Goal: Transaction & Acquisition: Purchase product/service

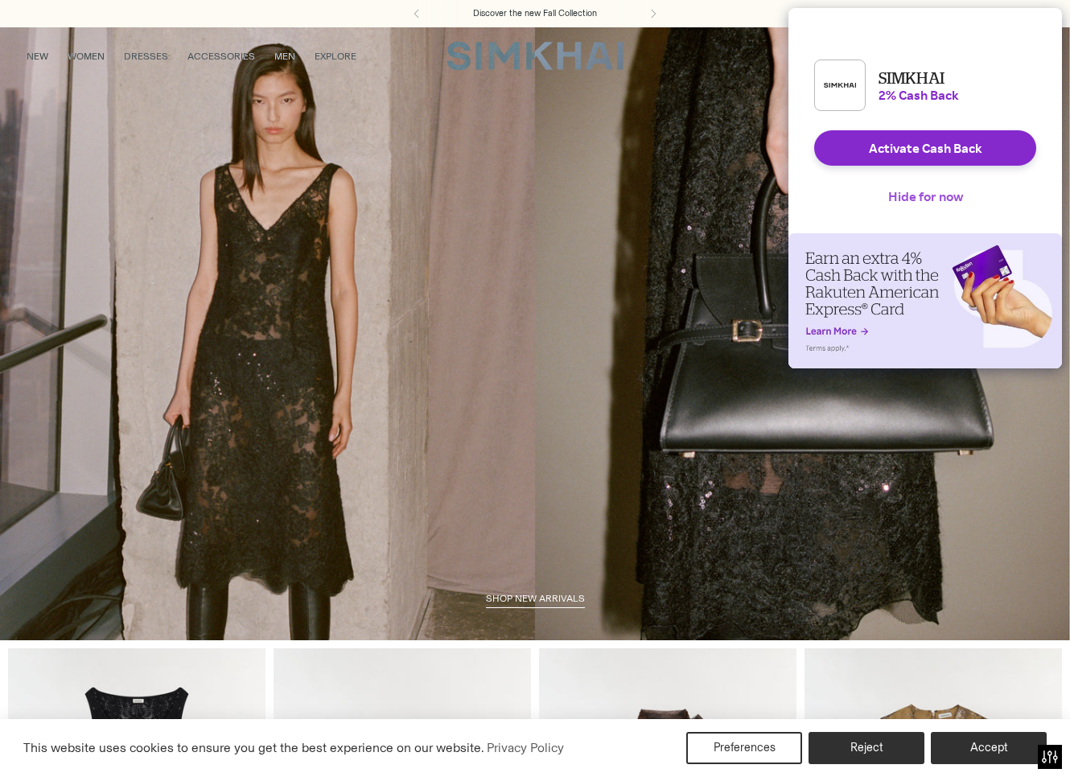
click at [912, 208] on button "Hide for now" at bounding box center [926, 196] width 101 height 35
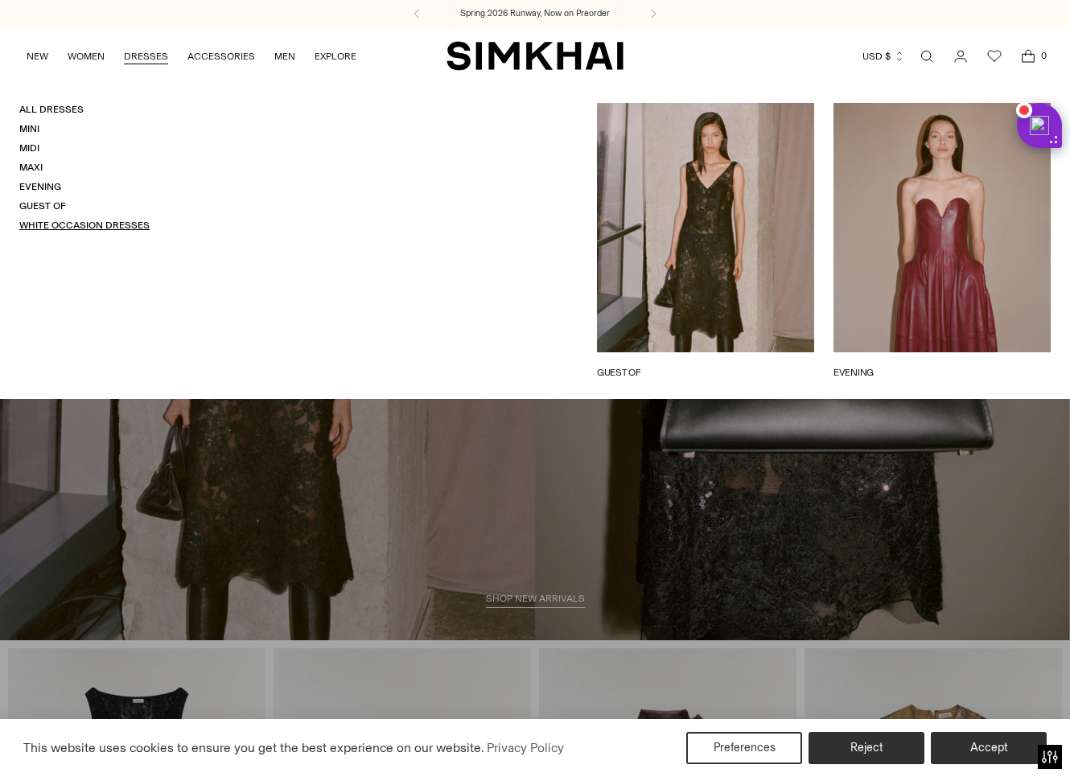
click at [69, 223] on link "White Occasion Dresses" at bounding box center [84, 225] width 130 height 11
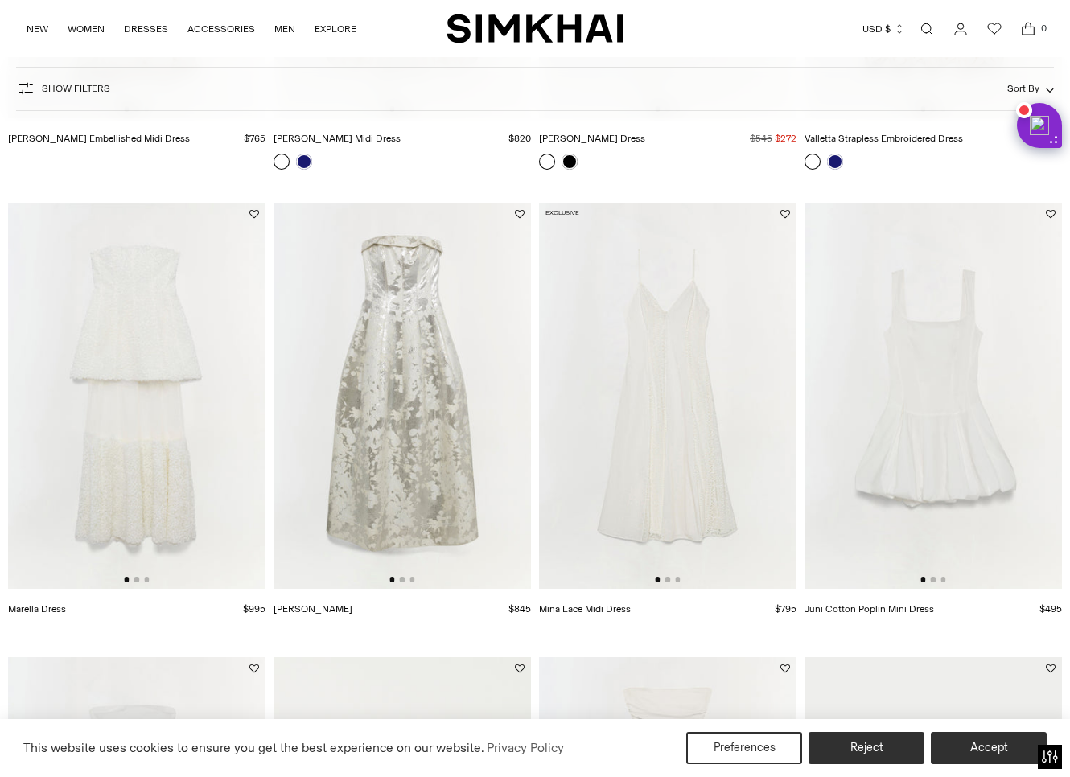
scroll to position [1487, 0]
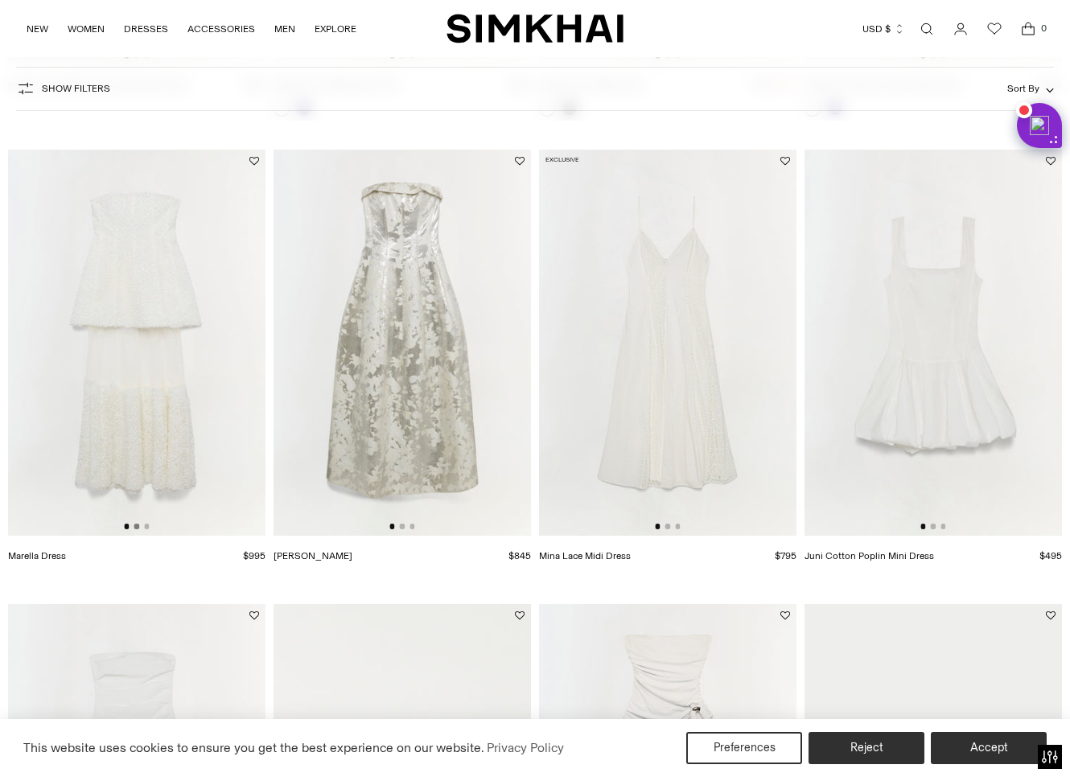
click at [137, 526] on button "Go to slide 2" at bounding box center [136, 526] width 5 height 5
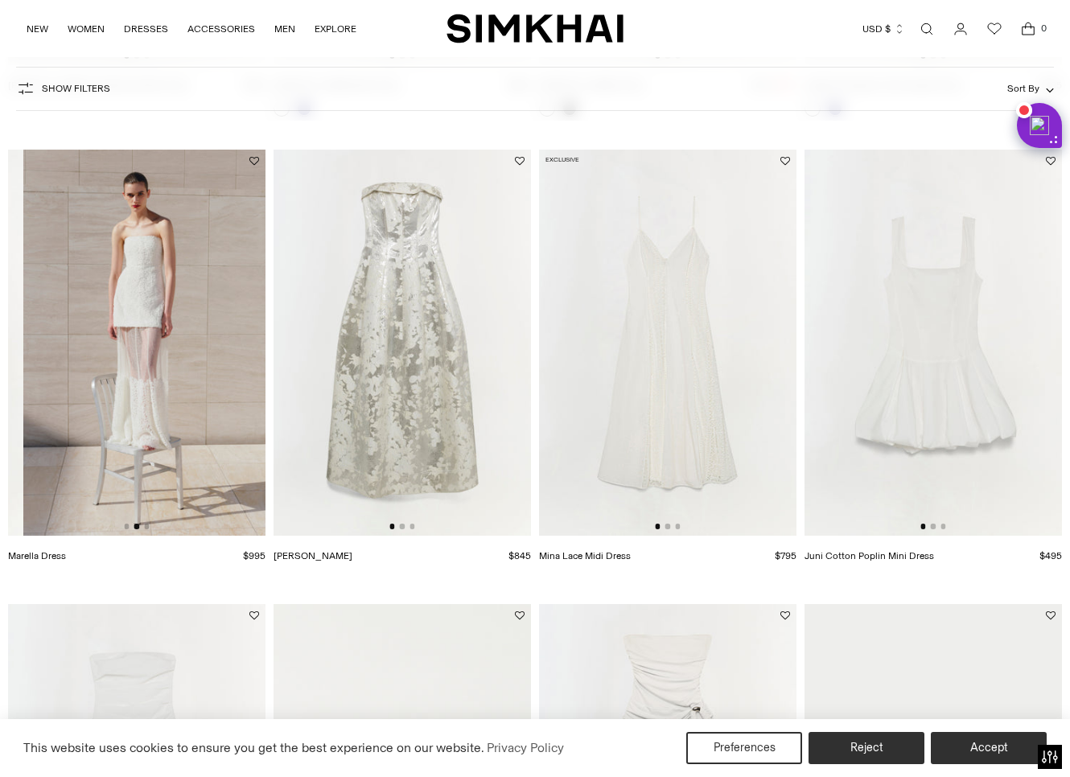
scroll to position [0, 258]
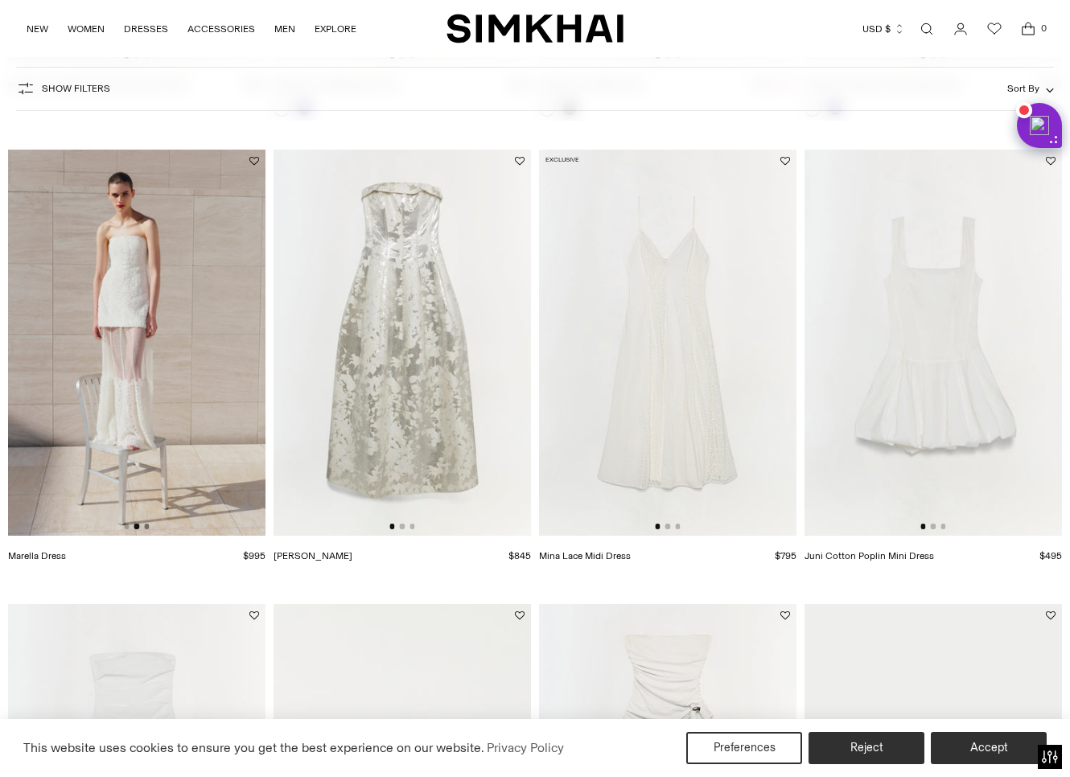
click at [146, 526] on button "Go to slide 3" at bounding box center [146, 526] width 5 height 5
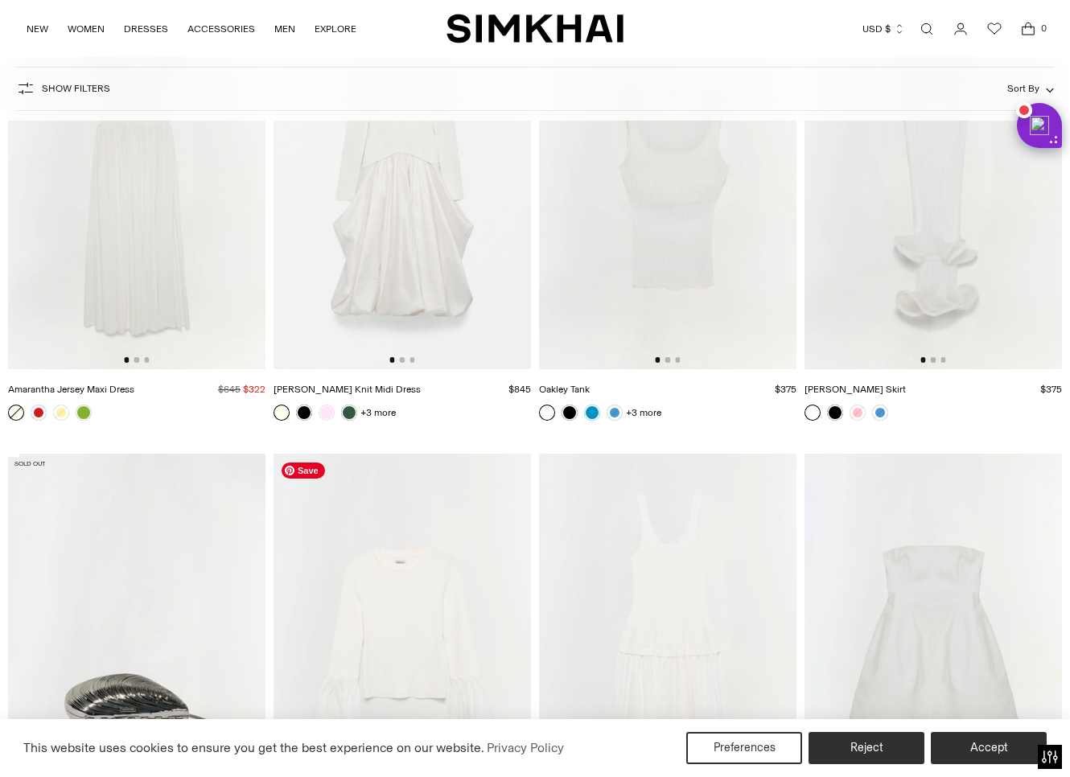
scroll to position [3944, 0]
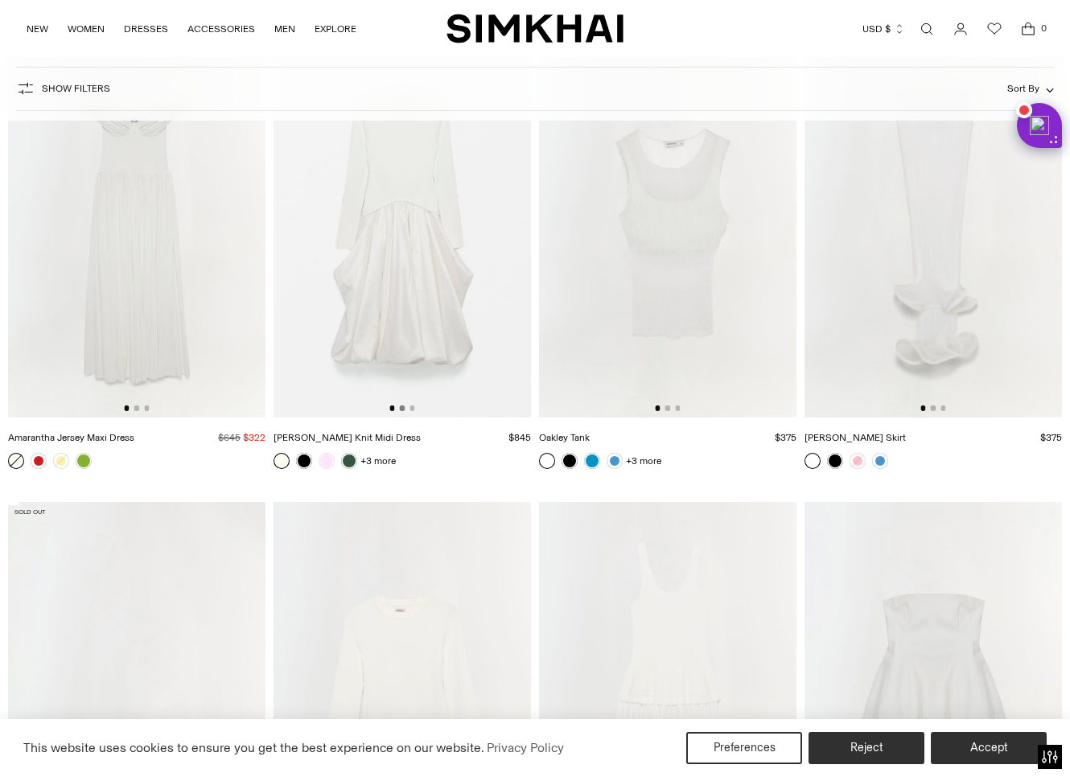
click at [402, 410] on button "Go to slide 2" at bounding box center [402, 408] width 5 height 5
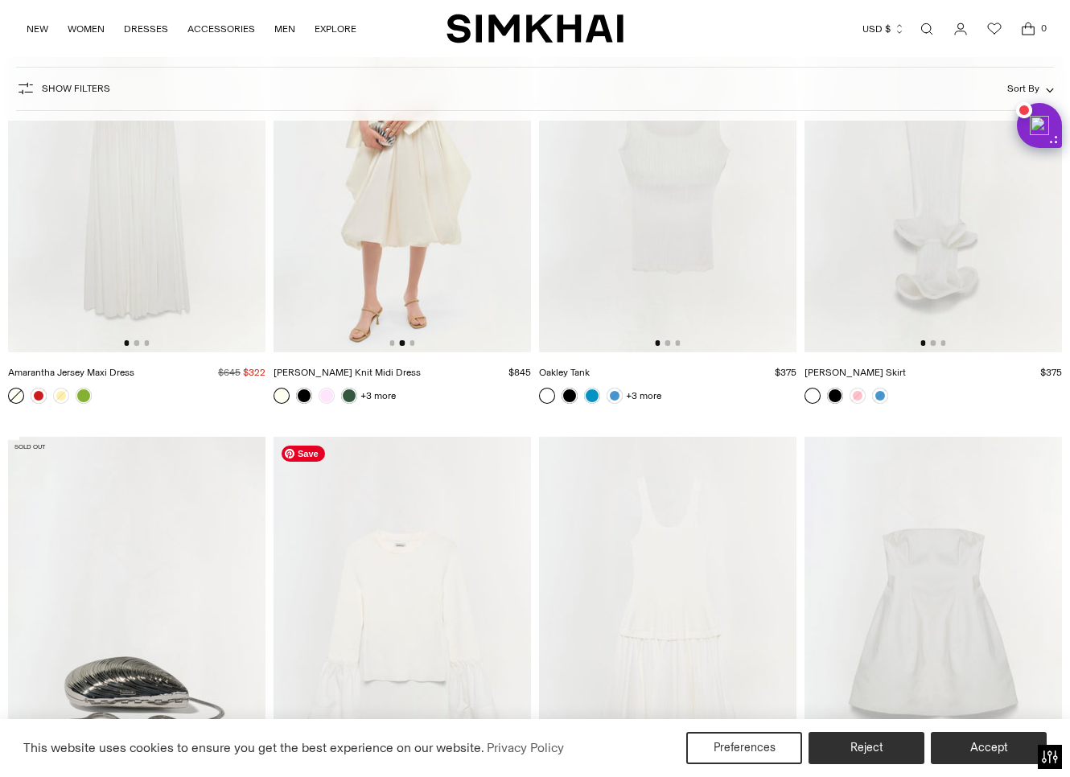
scroll to position [4164, 0]
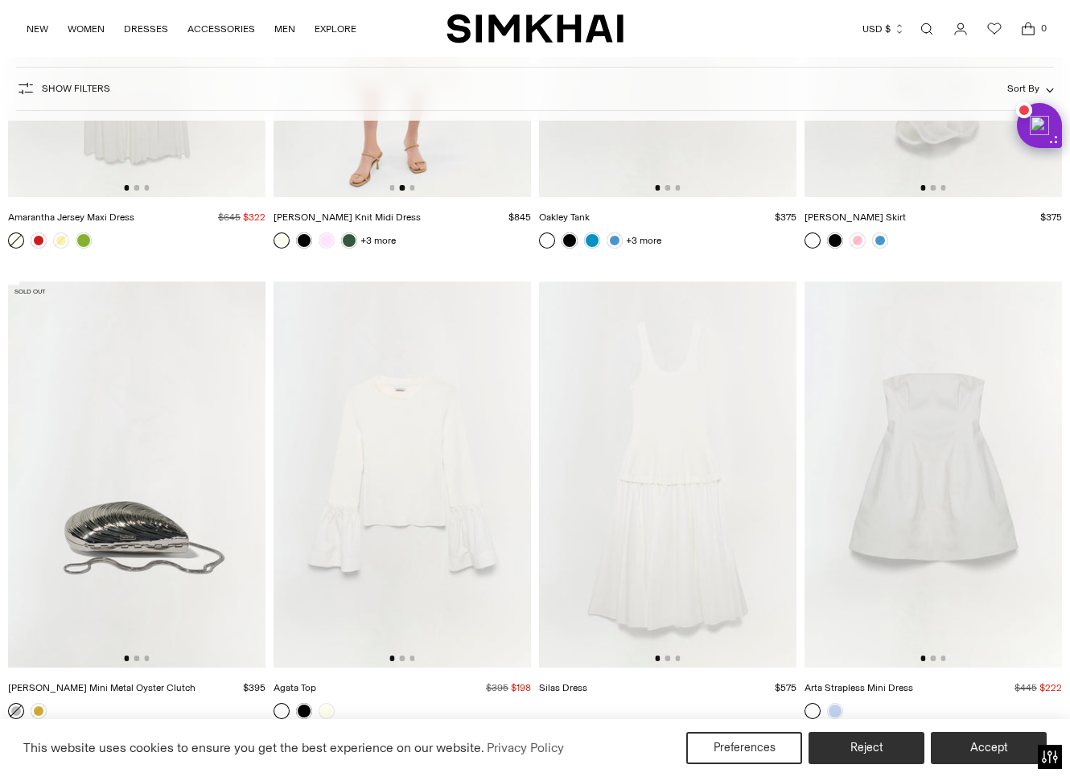
click at [439, 152] on img at bounding box center [403, 4] width 258 height 386
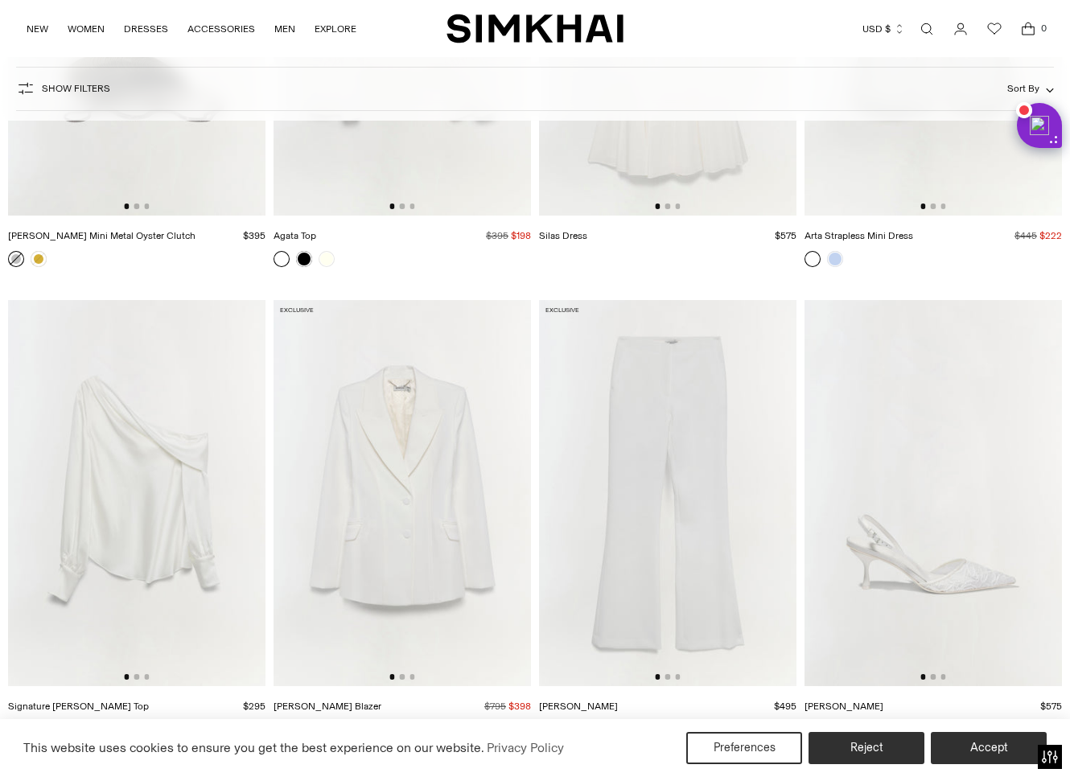
scroll to position [4683, 0]
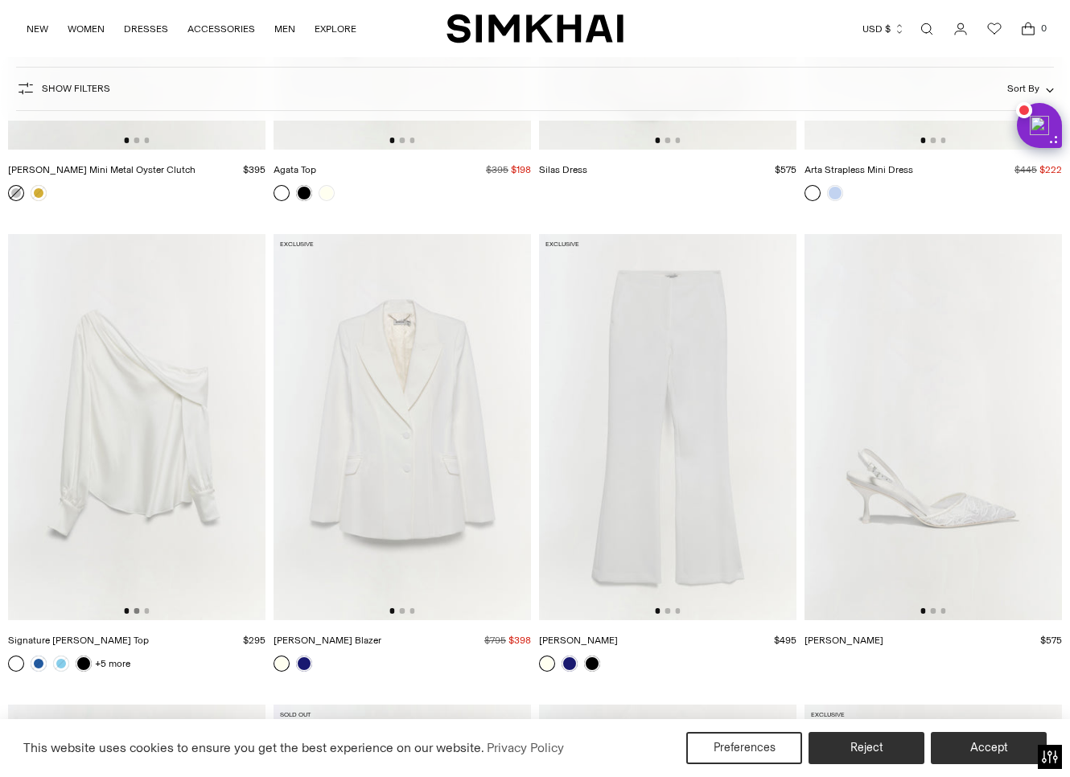
click at [136, 611] on button "Go to slide 2" at bounding box center [136, 610] width 5 height 5
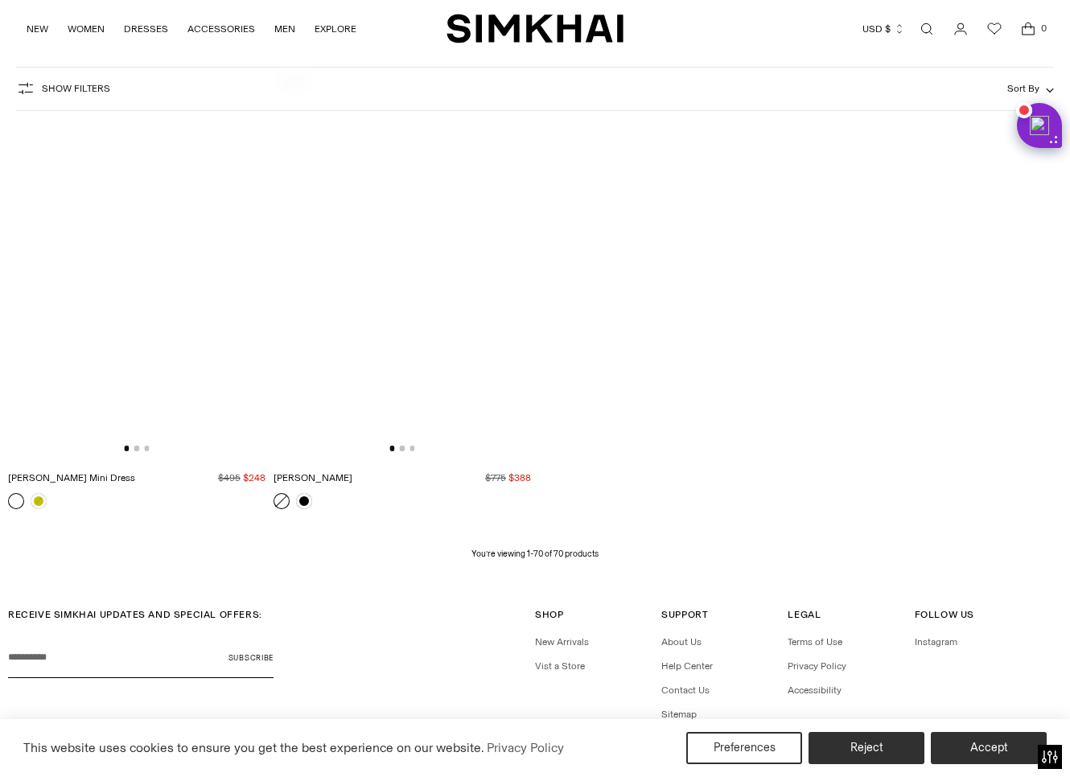
scroll to position [8216, 0]
